Goal: Register for event/course

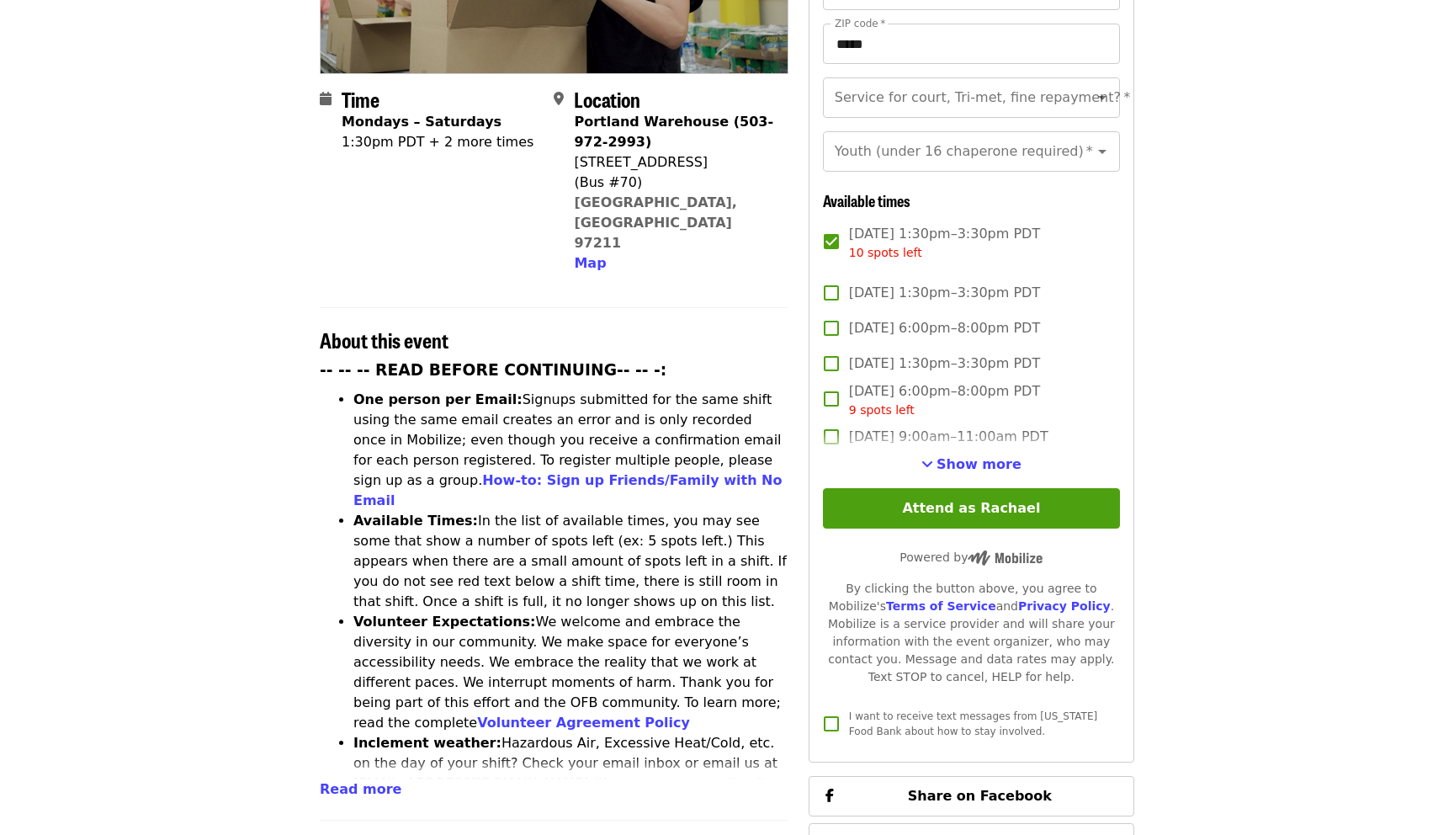
scroll to position [420, 0]
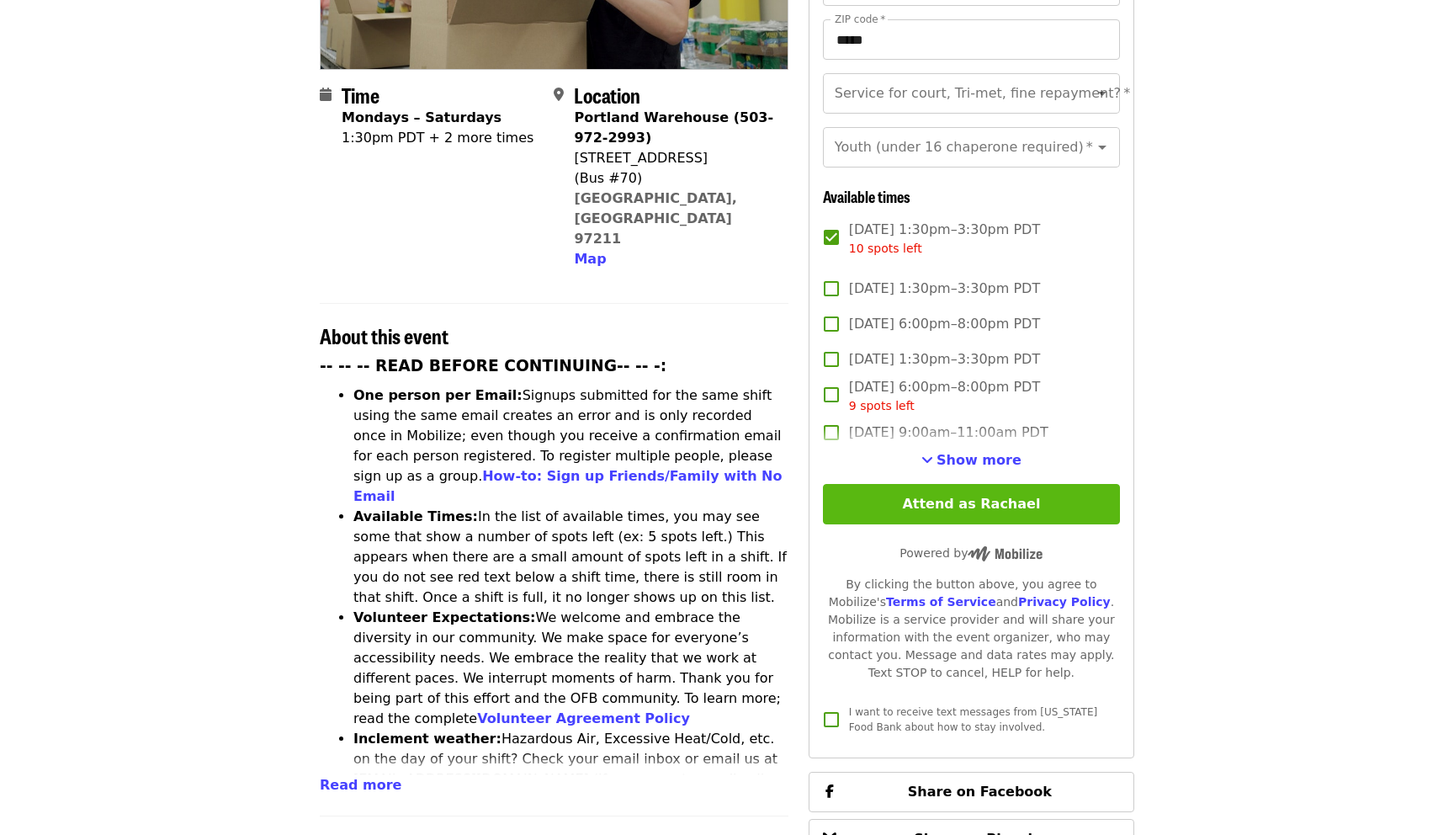
click at [982, 484] on button "Attend as Rachael" at bounding box center [971, 504] width 297 height 40
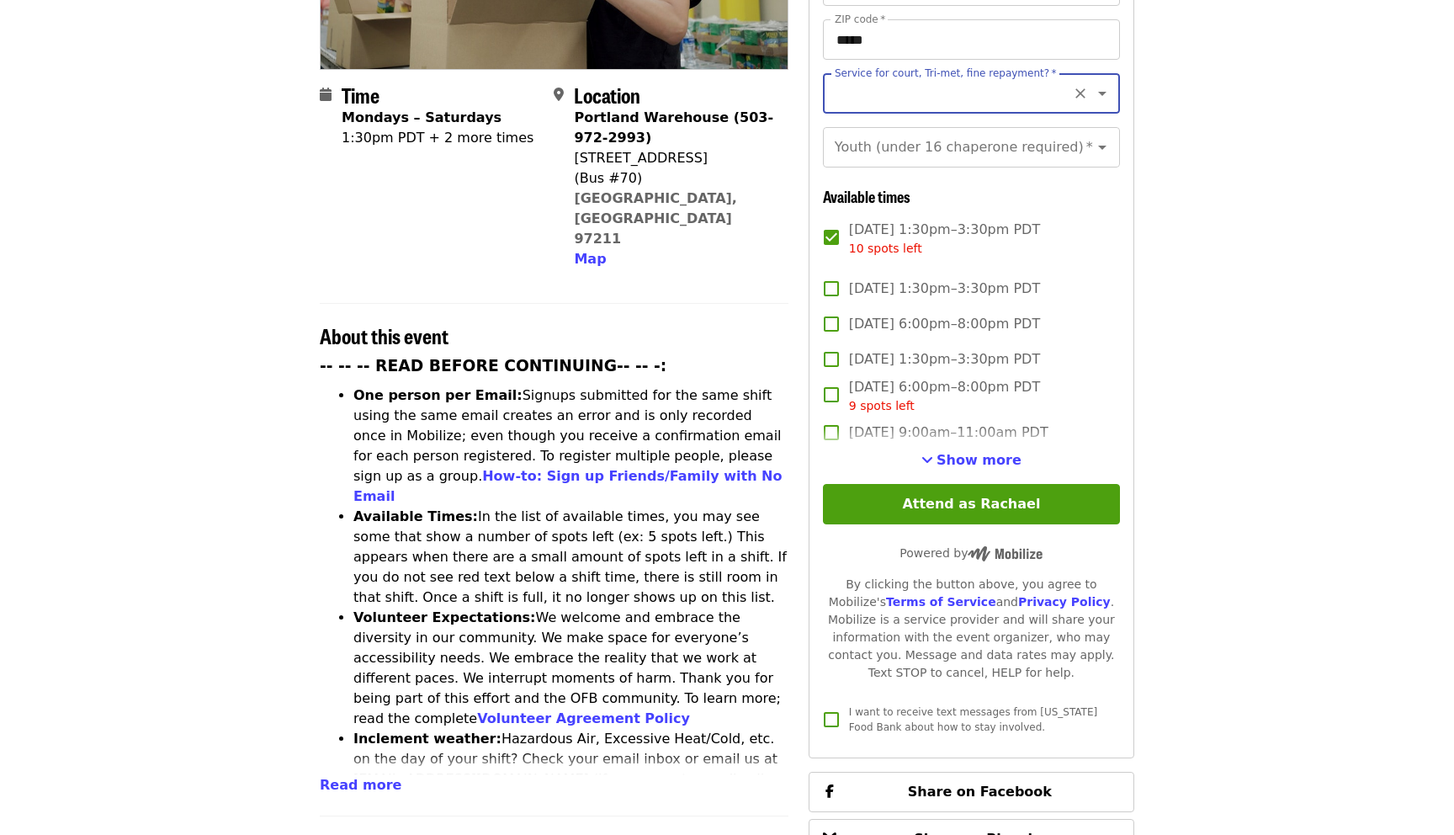
click at [918, 77] on input "Service for court, Tri-met, fine repayment?   *" at bounding box center [950, 93] width 229 height 32
click at [1056, 109] on li "No" at bounding box center [970, 109] width 297 height 30
type input "**"
click at [1057, 131] on input "Youth (under 16 chaperone required)   *" at bounding box center [950, 147] width 229 height 32
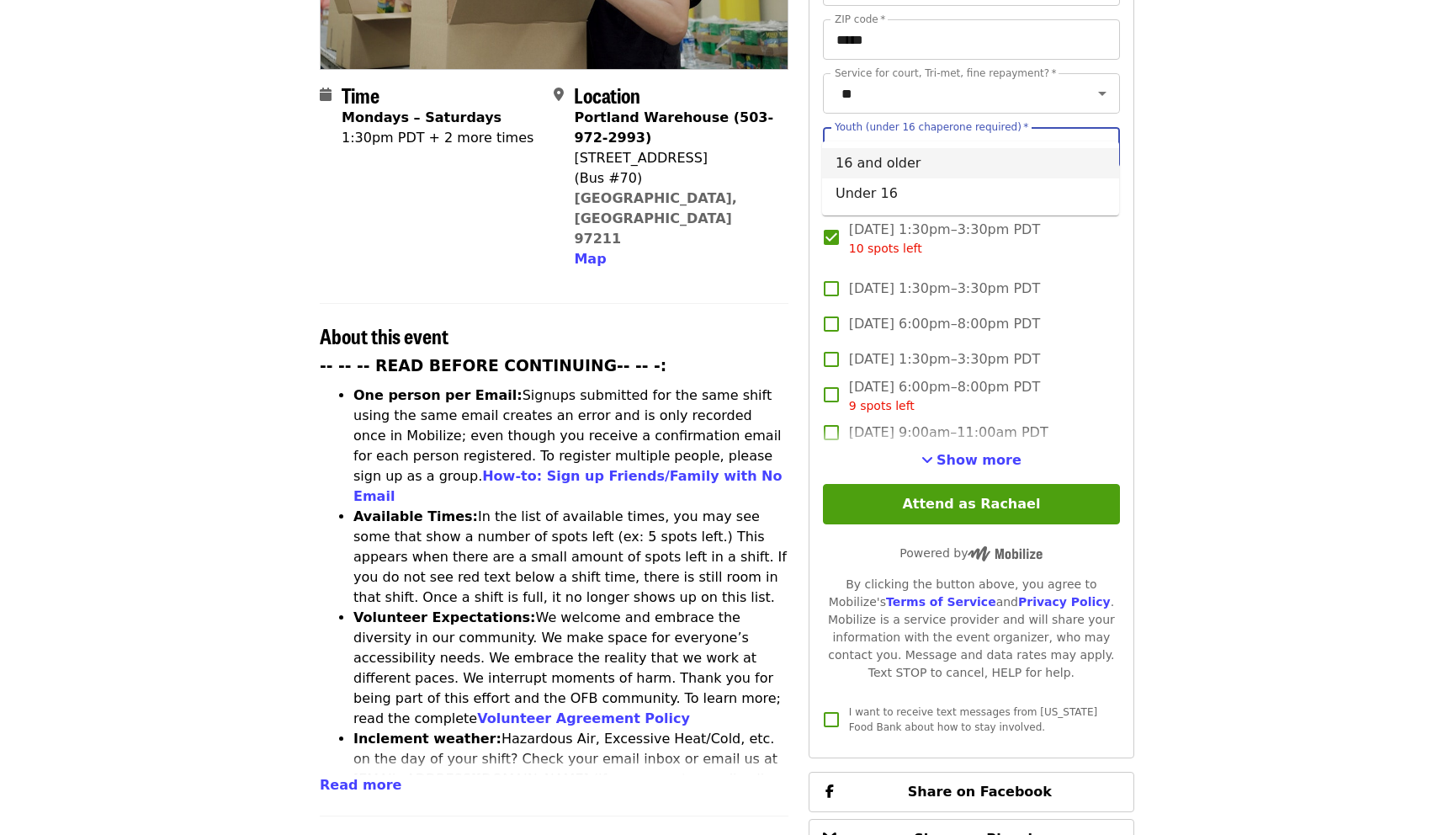
click at [1038, 148] on li "16 and older" at bounding box center [970, 163] width 297 height 30
type input "**********"
click at [1081, 139] on icon "Clear" at bounding box center [1080, 147] width 17 height 17
click at [1208, 118] on article "⏰ [PERSON_NAME]'s group is attending this event [DATE][DATE] 1:30pm PDT. Let th…" at bounding box center [727, 574] width 1454 height 1840
click at [1050, 131] on input "Youth (under 16 chaperone required)   *" at bounding box center [950, 147] width 229 height 32
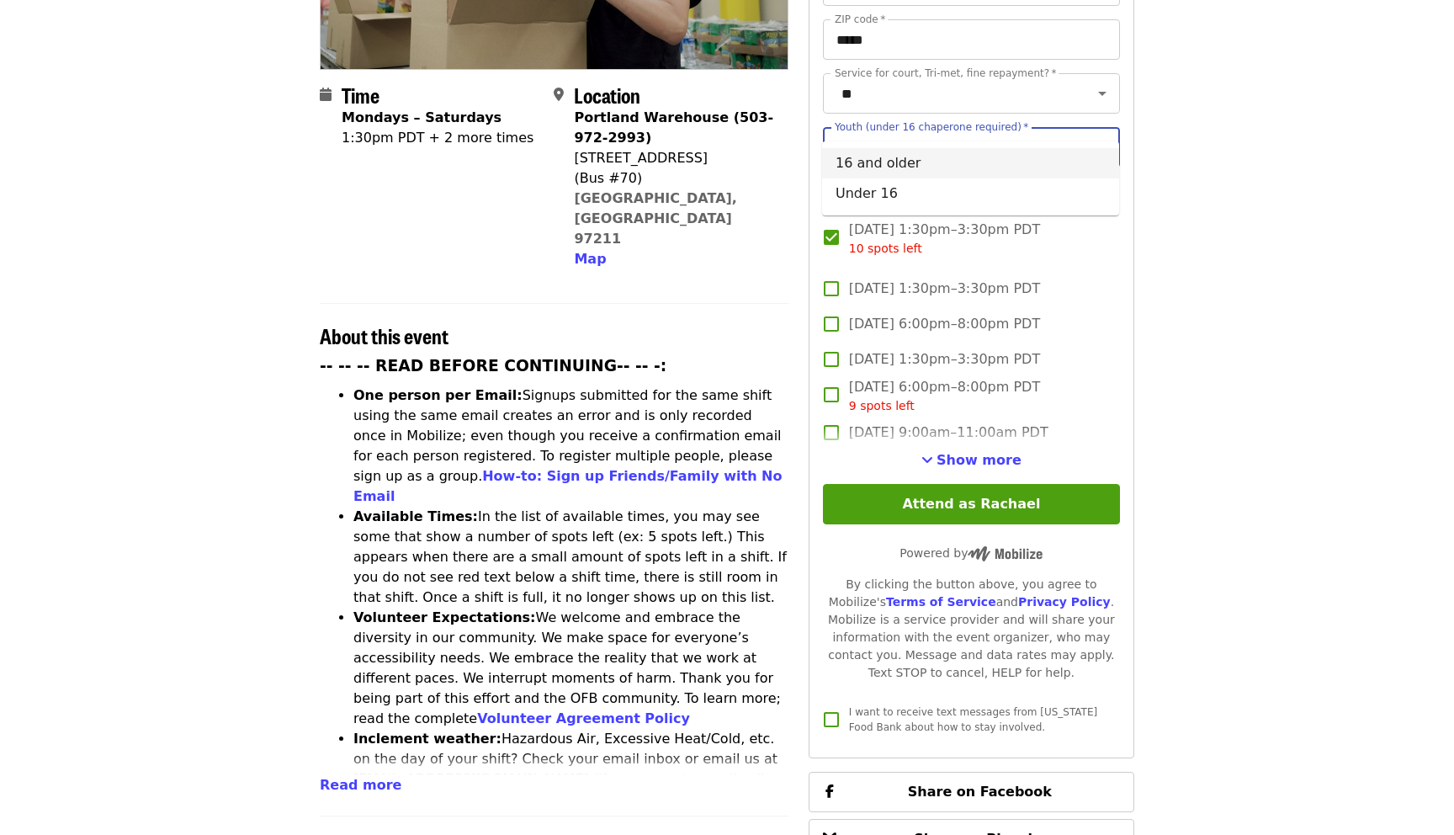
click at [976, 165] on li "16 and older" at bounding box center [970, 163] width 297 height 30
type input "**********"
click at [1137, 146] on div "Time Mondays – Saturdays 1:30pm PDT + 2 more times Location [GEOGRAPHIC_DATA] (…" at bounding box center [726, 658] width 841 height 1670
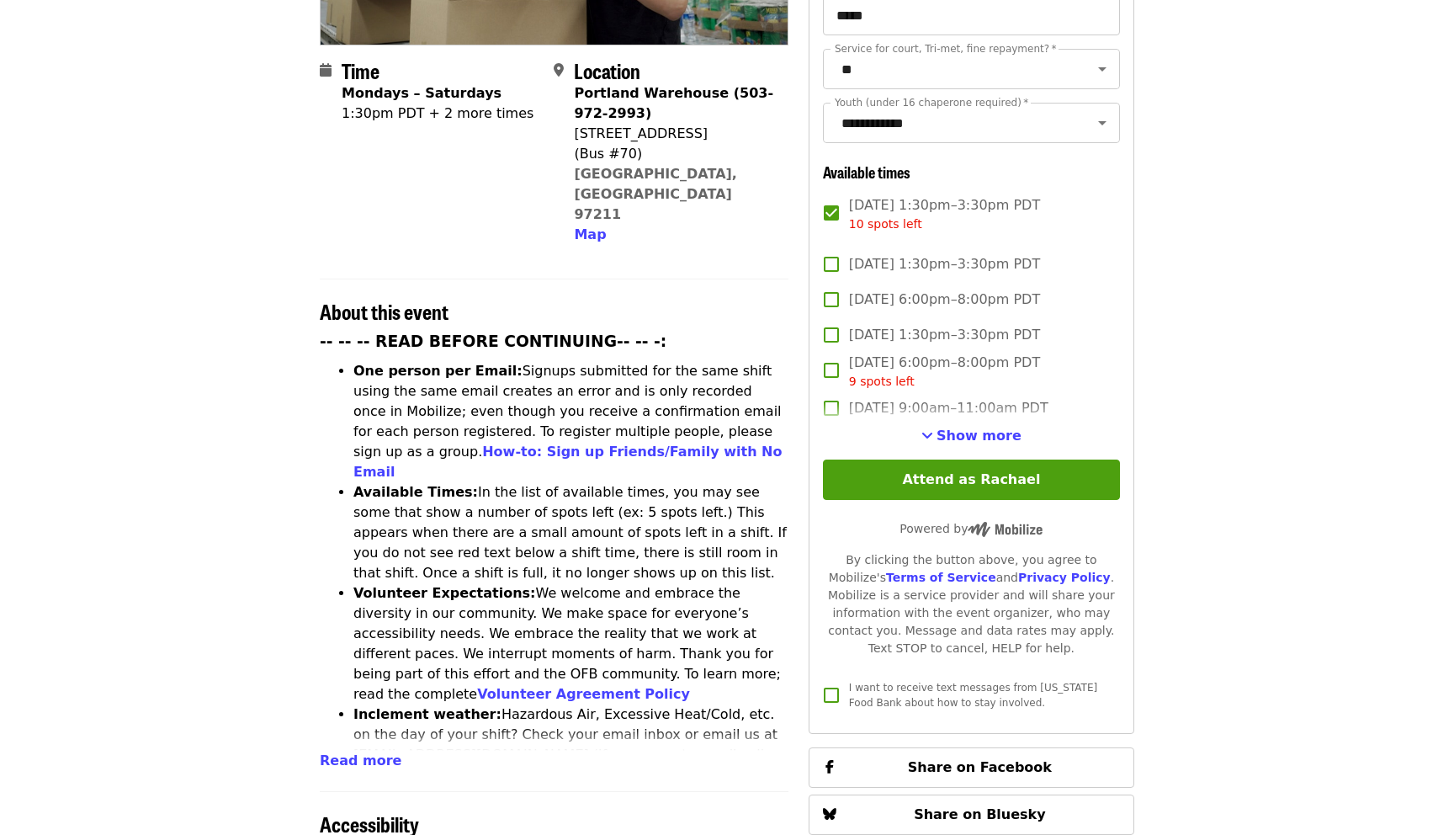
scroll to position [453, 0]
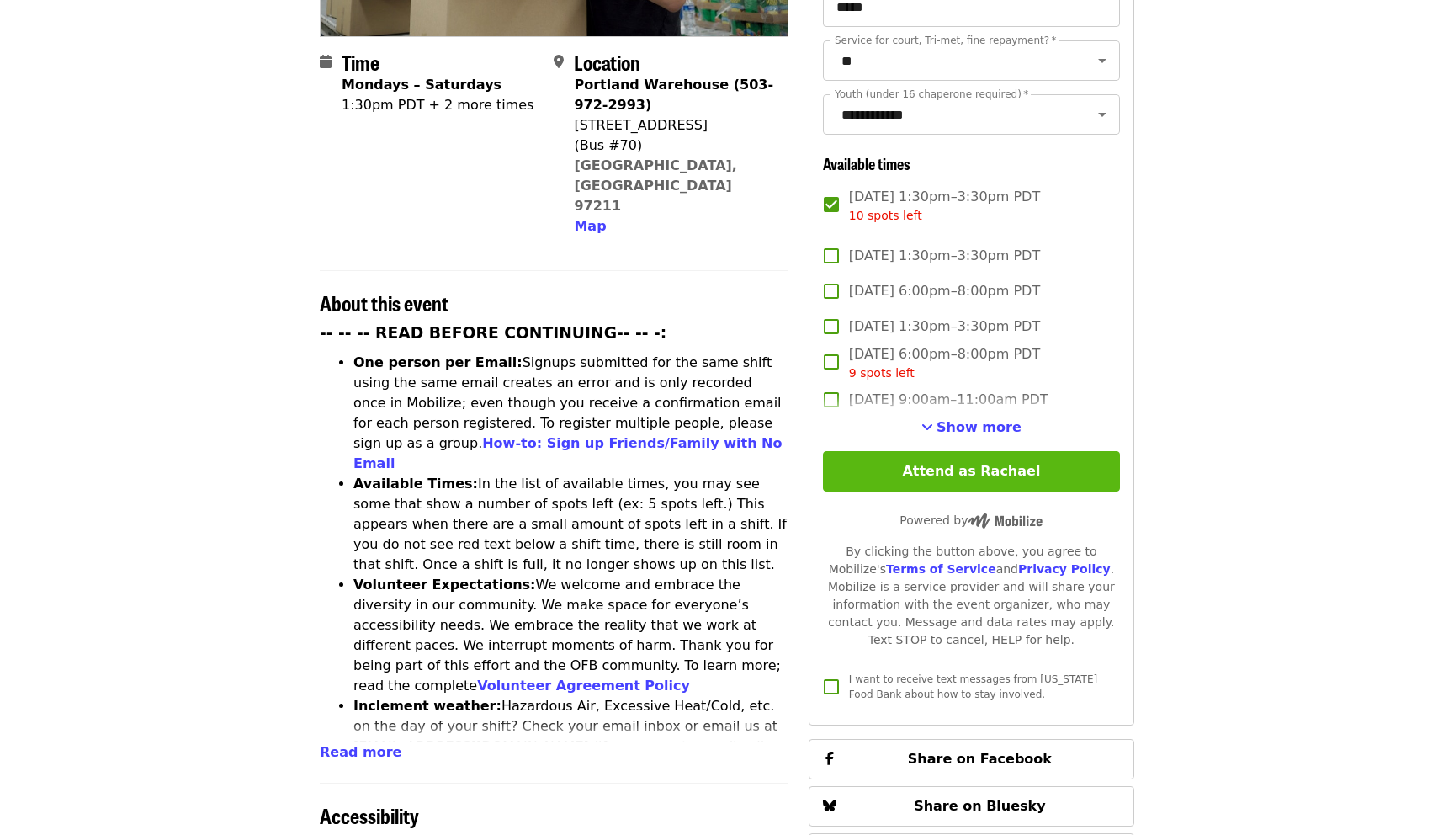
click at [967, 451] on button "Attend as Rachael" at bounding box center [971, 471] width 297 height 40
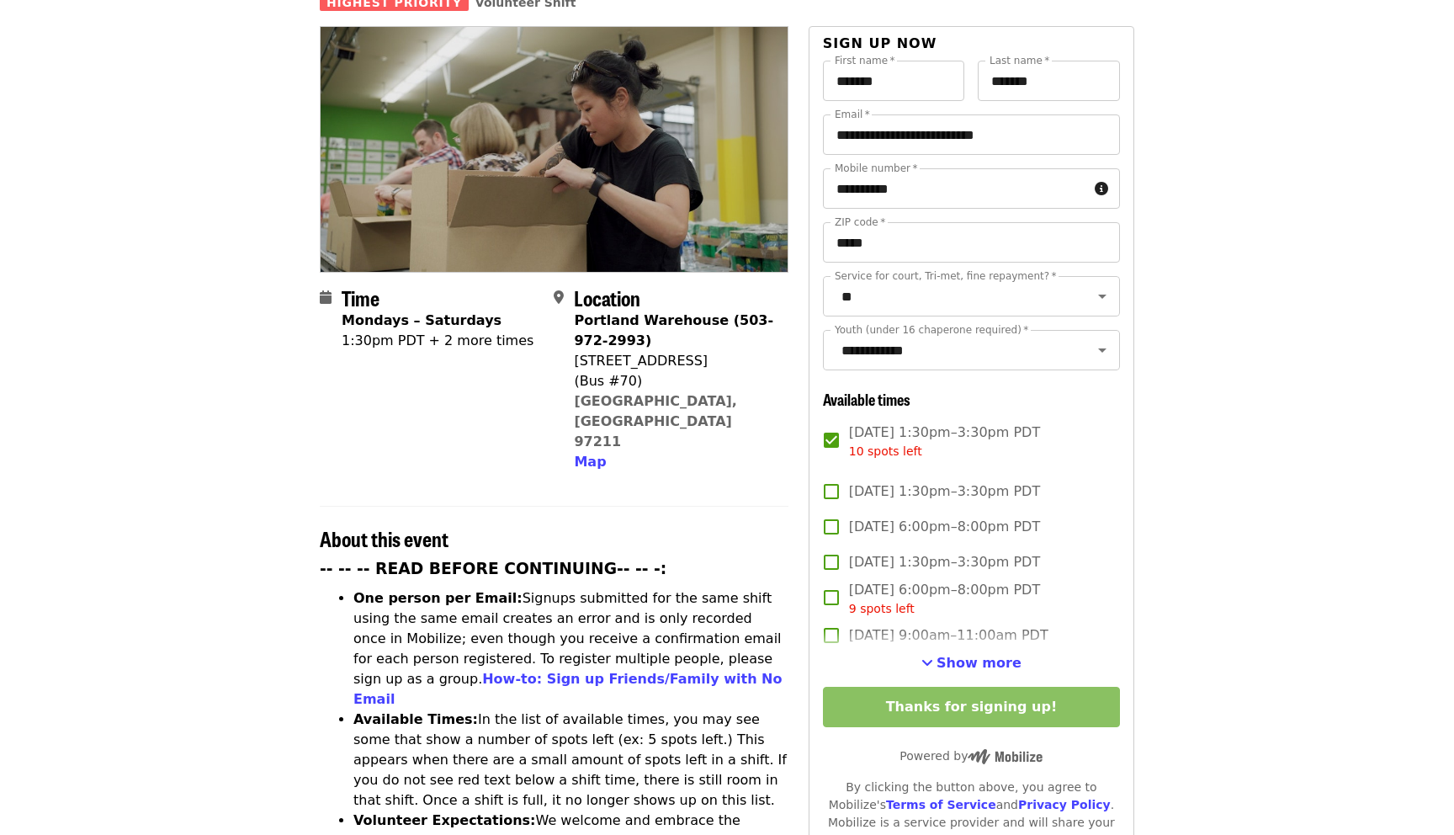
scroll to position [638, 0]
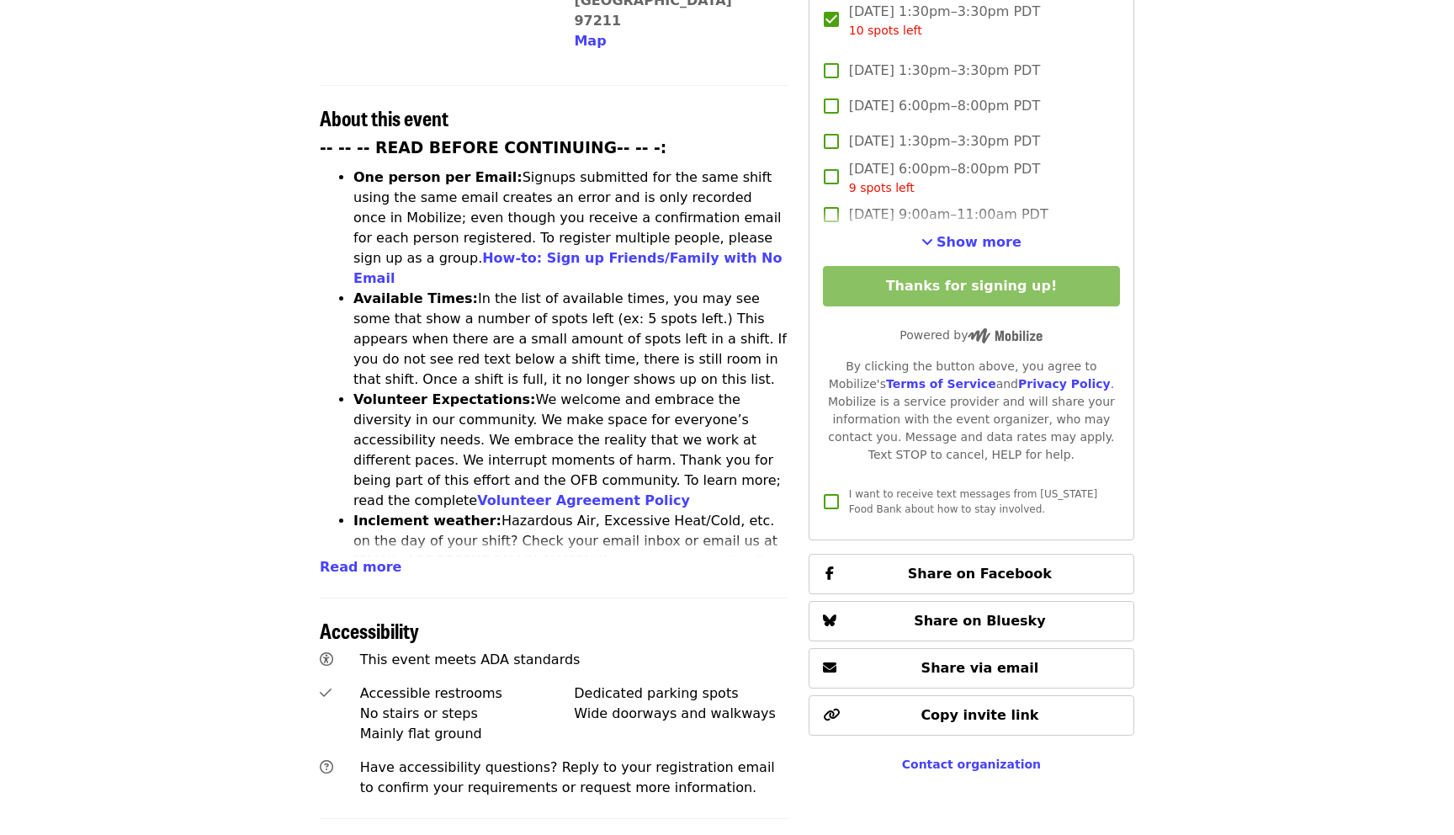
click at [963, 234] on span "Show more" at bounding box center [979, 242] width 85 height 16
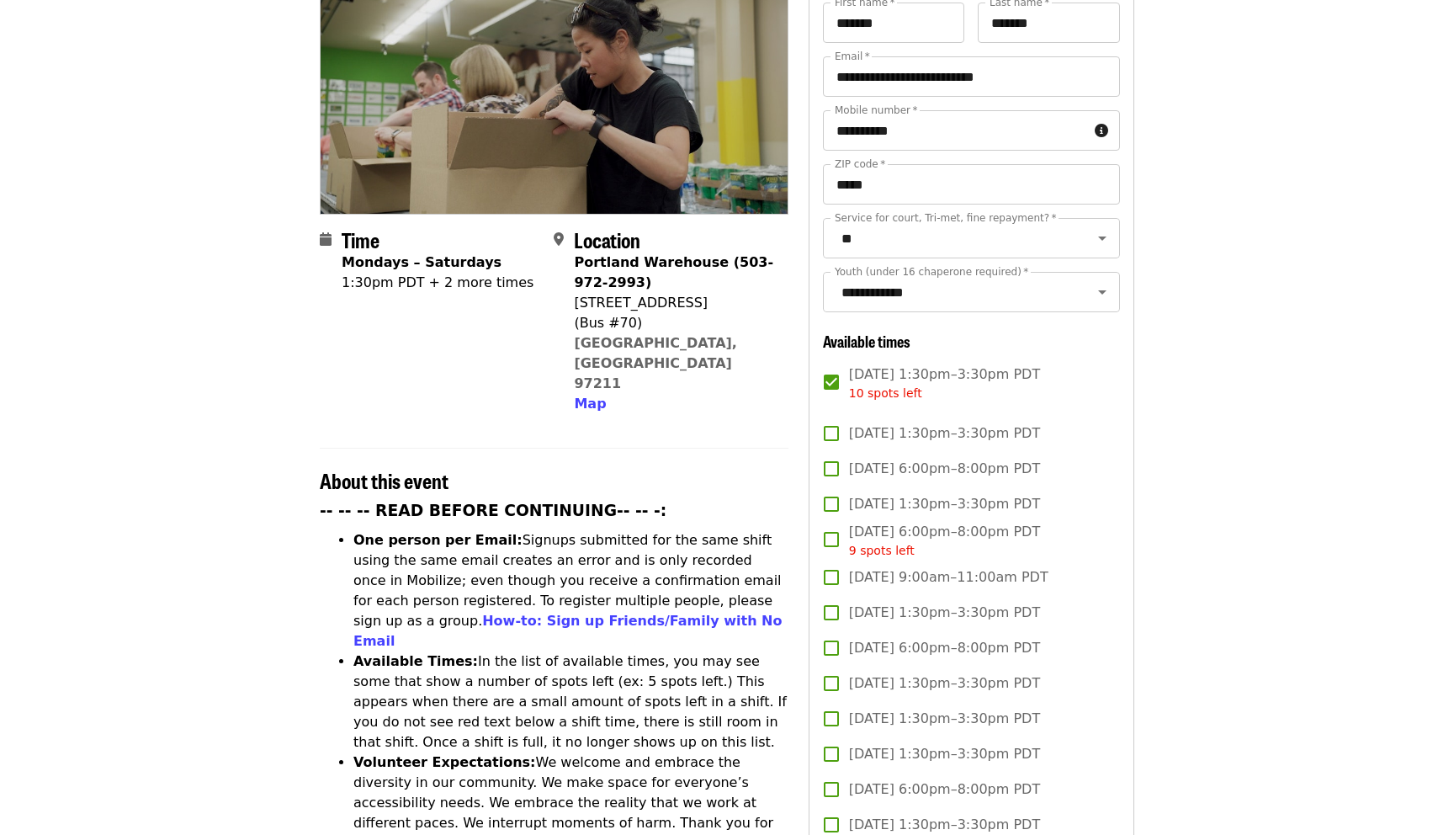
scroll to position [295, 0]
